Goal: Information Seeking & Learning: Learn about a topic

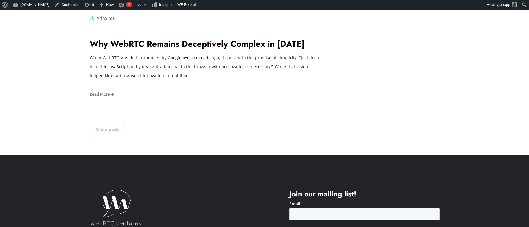
scroll to position [1196, 0]
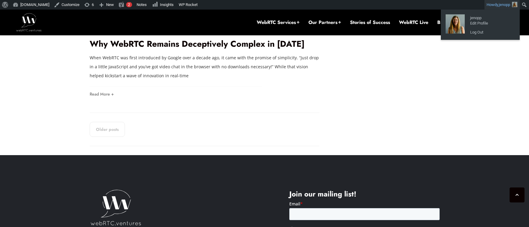
click at [514, 6] on img "Toolbar" at bounding box center [514, 4] width 5 height 5
click at [475, 33] on link "Log Out" at bounding box center [491, 32] width 48 height 8
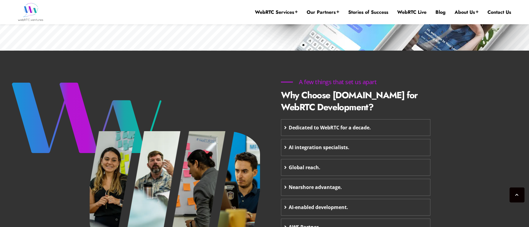
scroll to position [216, 0]
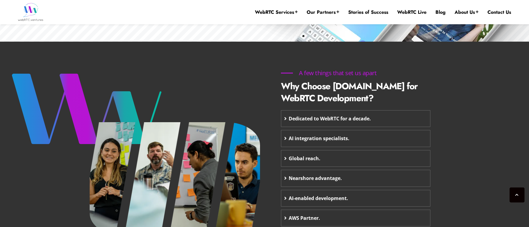
click at [284, 120] on icon at bounding box center [285, 118] width 2 height 5
click at [286, 119] on icon at bounding box center [285, 118] width 2 height 5
click at [438, 12] on link "Blog" at bounding box center [441, 12] width 10 height 7
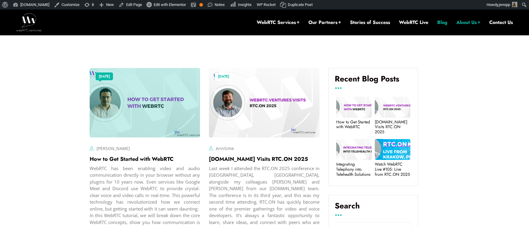
scroll to position [212, 0]
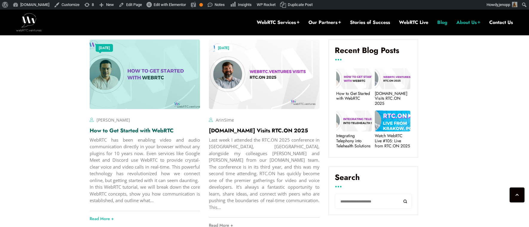
click at [117, 128] on link "How to Get Started with WebRTC" at bounding box center [132, 130] width 84 height 8
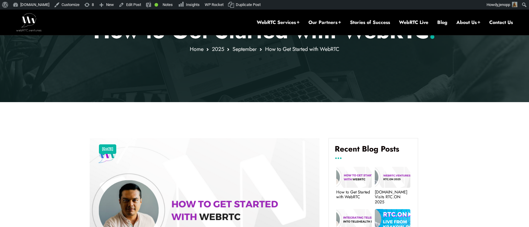
scroll to position [208, 0]
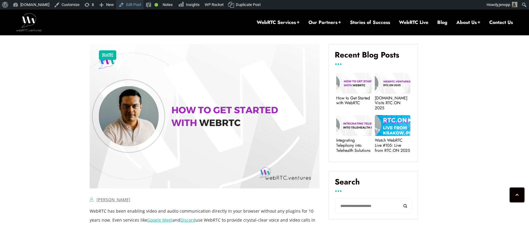
click at [132, 5] on link "Edit Post" at bounding box center [129, 5] width 27 height 10
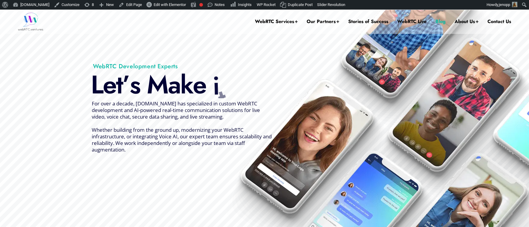
click at [440, 18] on link "Blog" at bounding box center [441, 22] width 10 height 24
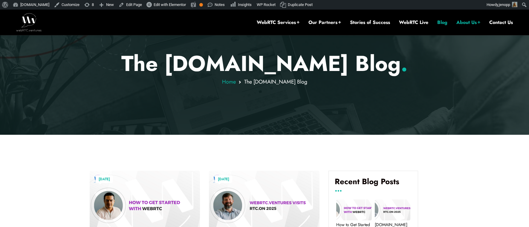
scroll to position [148, 0]
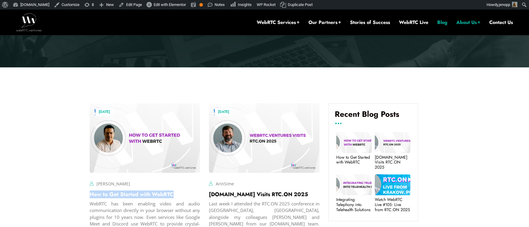
click at [30, 29] on img at bounding box center [28, 22] width 25 height 18
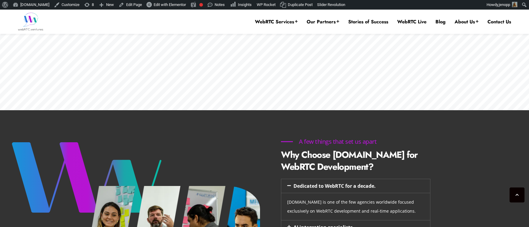
scroll to position [271, 0]
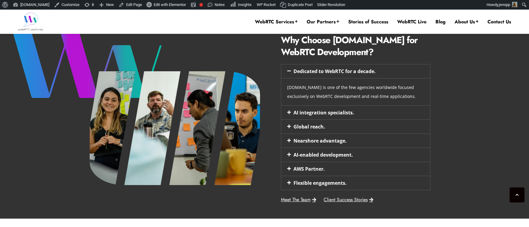
click at [288, 71] on icon at bounding box center [289, 71] width 4 height 4
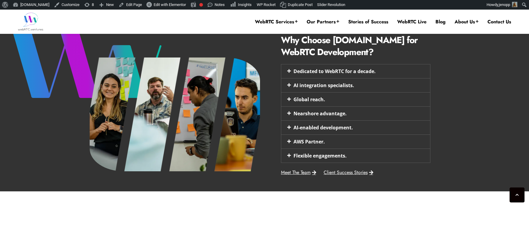
click at [289, 87] on icon at bounding box center [289, 85] width 4 height 4
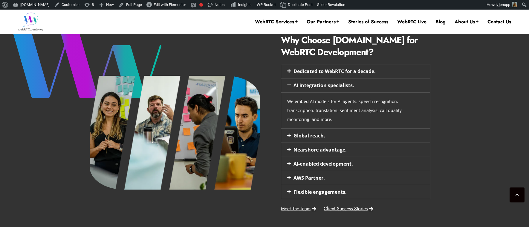
click at [291, 133] on span at bounding box center [290, 135] width 6 height 4
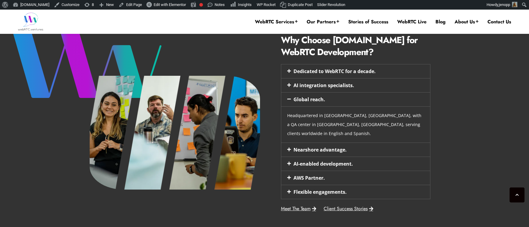
click at [446, 21] on ul "WebRTC Services Assess Build Integrate Test Manage Video Call Starter Kit Combi…" at bounding box center [383, 21] width 256 height 25
click at [441, 23] on link "Blog" at bounding box center [441, 22] width 10 height 7
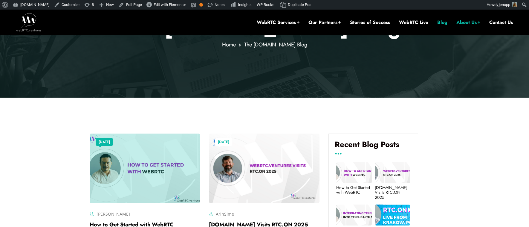
scroll to position [139, 0]
